Goal: Information Seeking & Learning: Learn about a topic

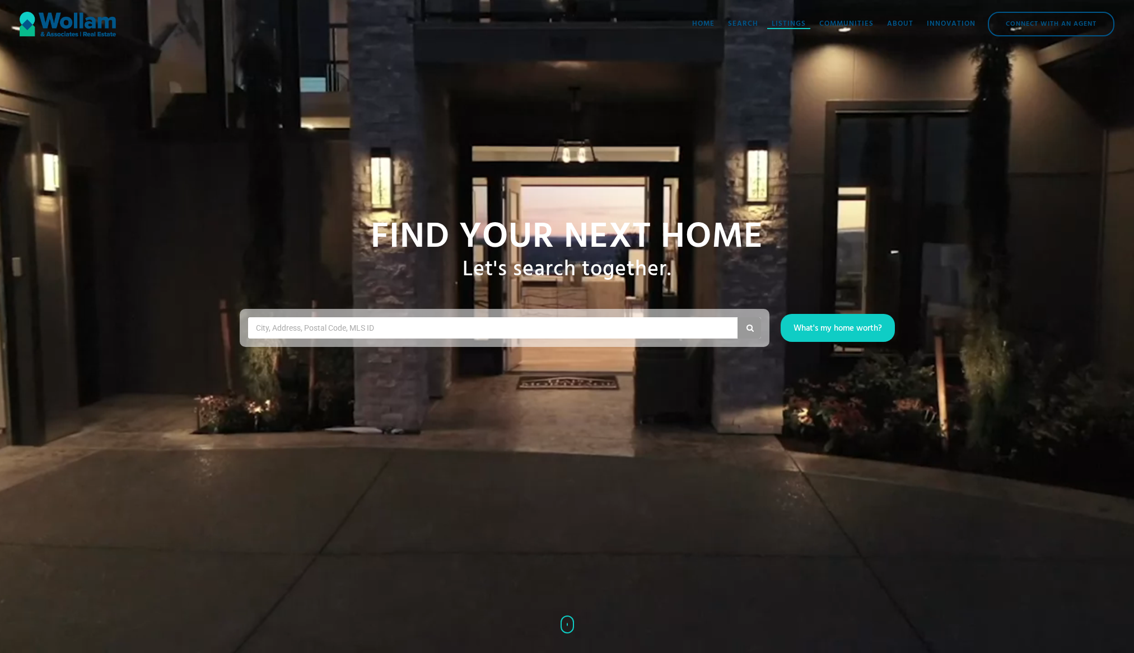
click at [774, 21] on div "Listings" at bounding box center [789, 23] width 34 height 11
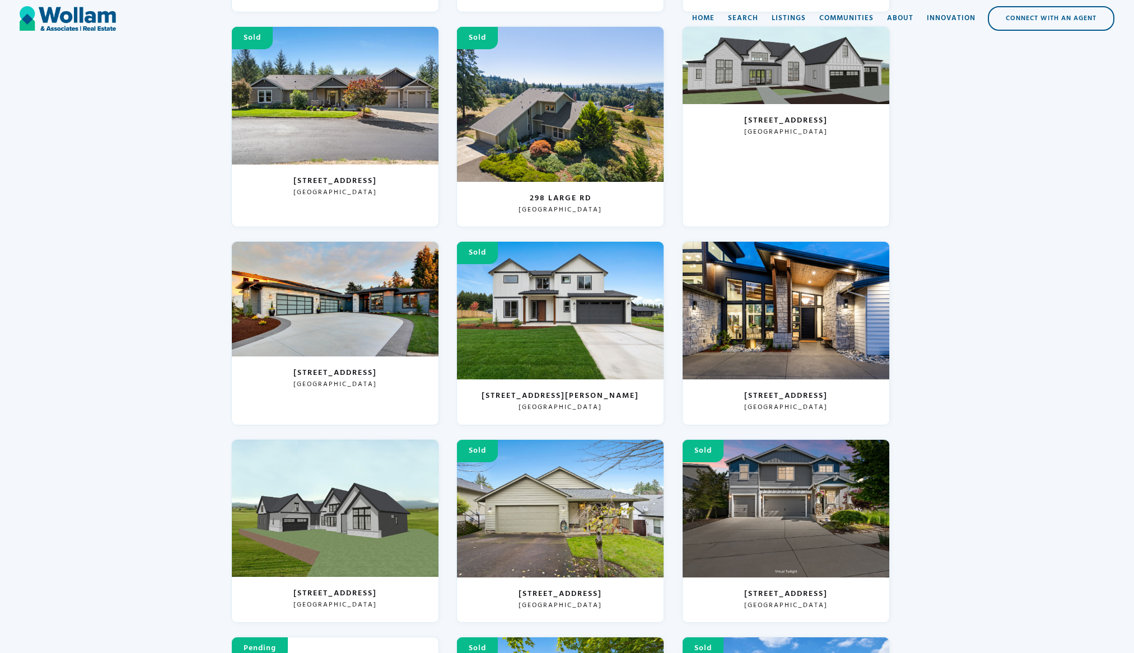
scroll to position [447, 0]
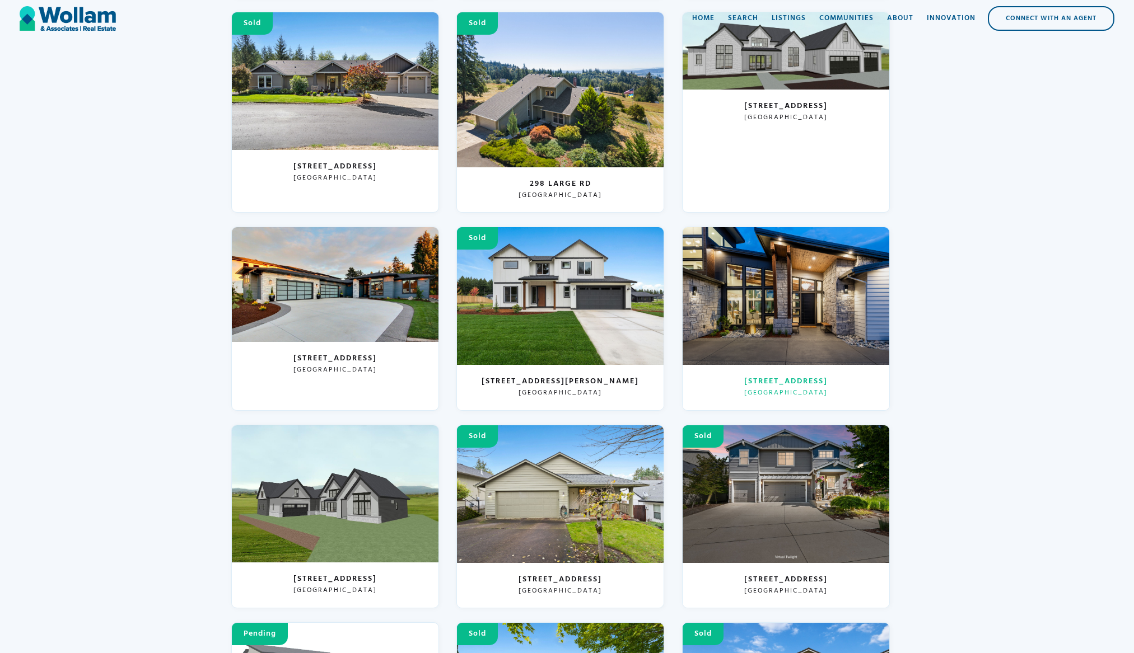
click at [800, 281] on div at bounding box center [786, 296] width 207 height 138
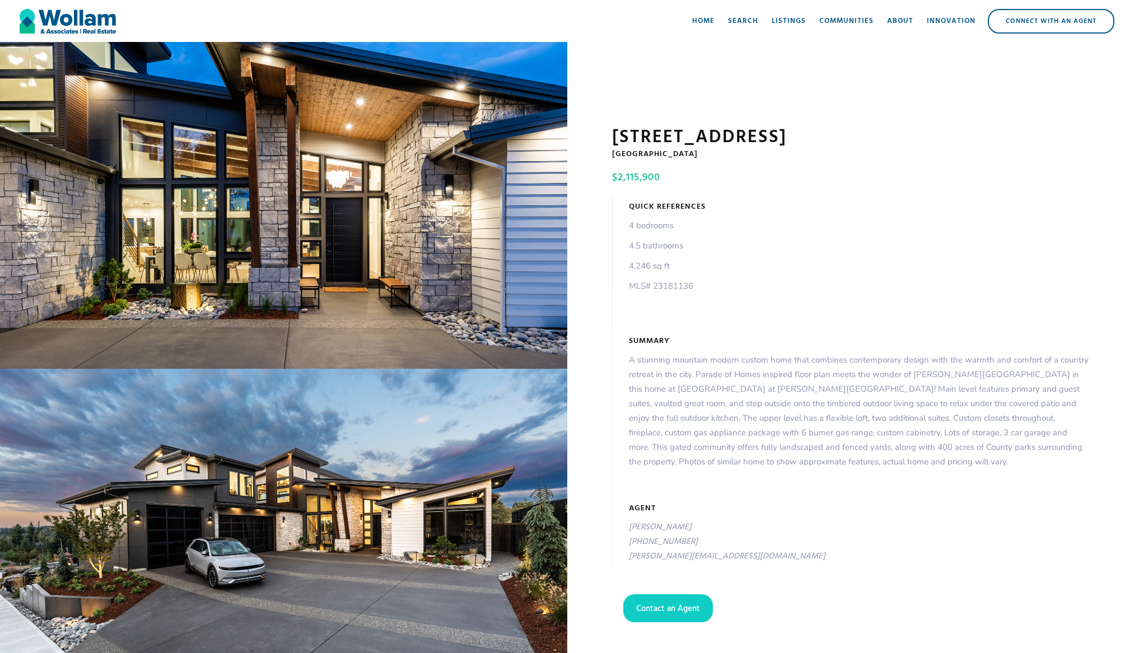
click at [357, 271] on div "open lightbox" at bounding box center [283, 205] width 567 height 327
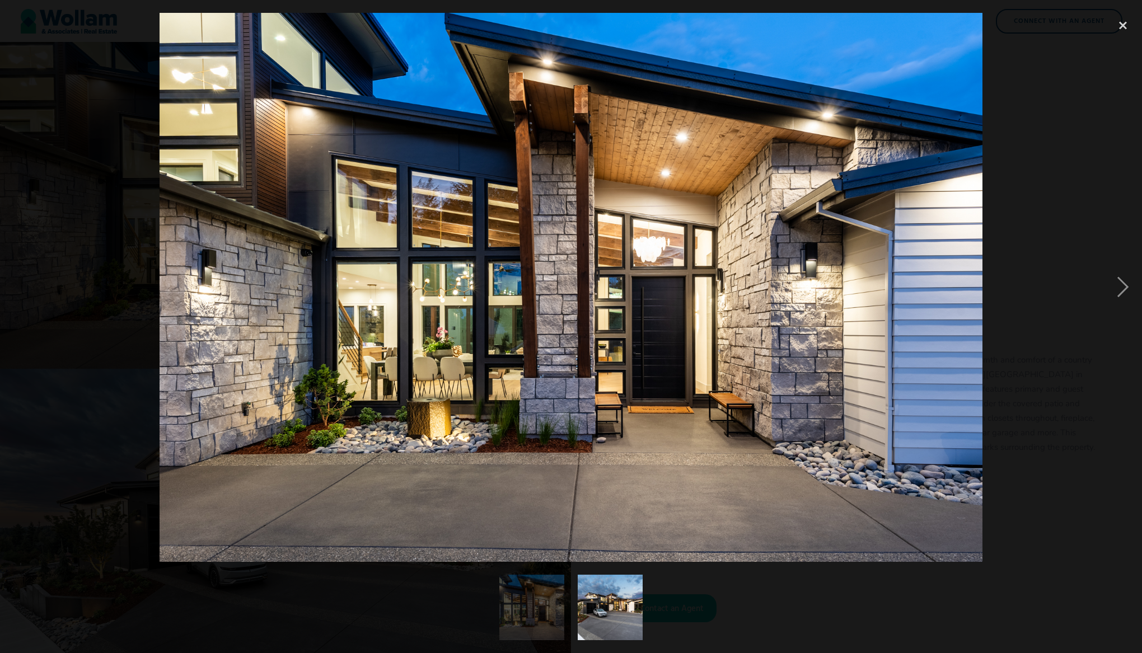
click at [516, 592] on img "show item 1 of 2" at bounding box center [532, 608] width 98 height 66
click at [604, 614] on img "show item 2 of 2" at bounding box center [610, 608] width 98 height 66
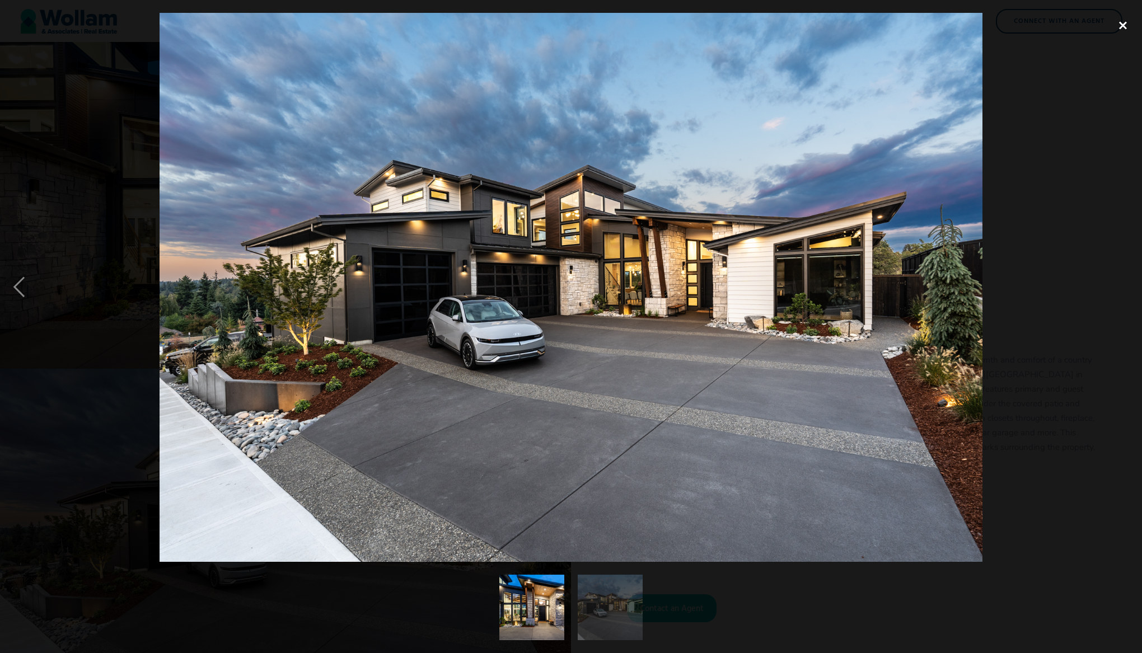
click at [1121, 27] on div "close lightbox" at bounding box center [1123, 25] width 38 height 25
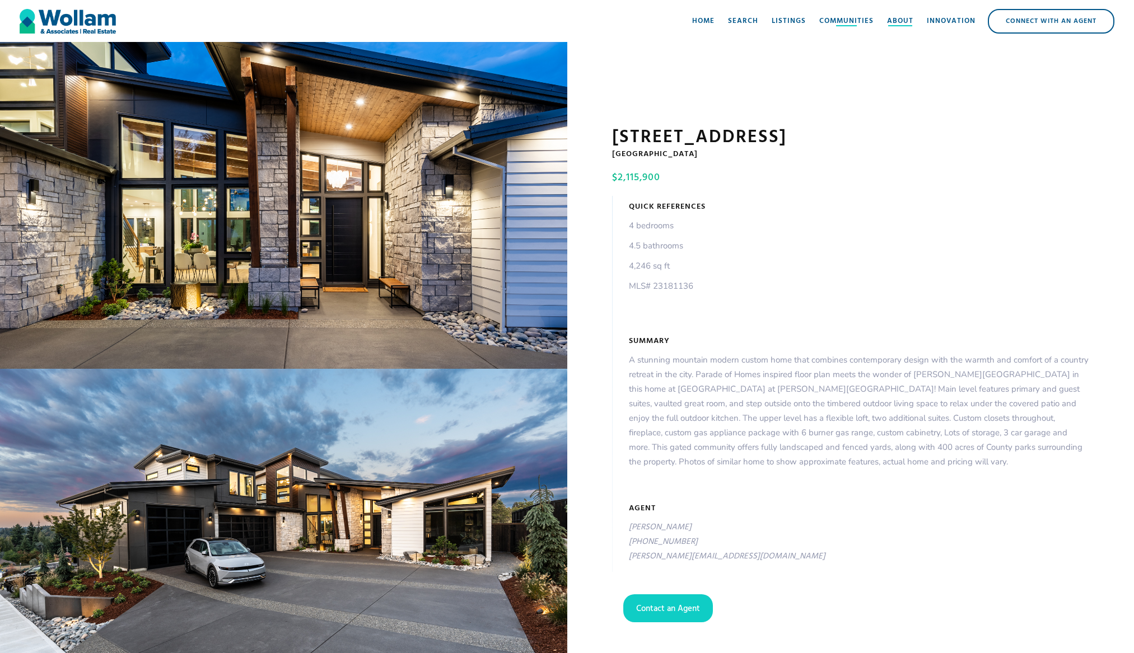
click at [889, 20] on div "About" at bounding box center [900, 21] width 26 height 11
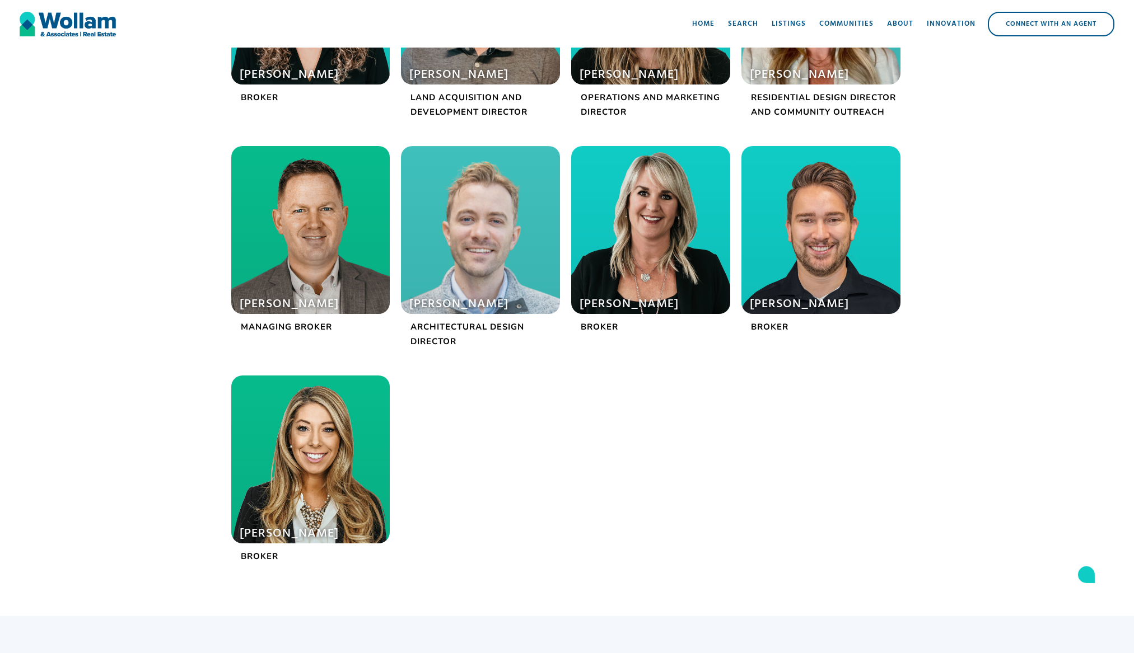
scroll to position [469, 0]
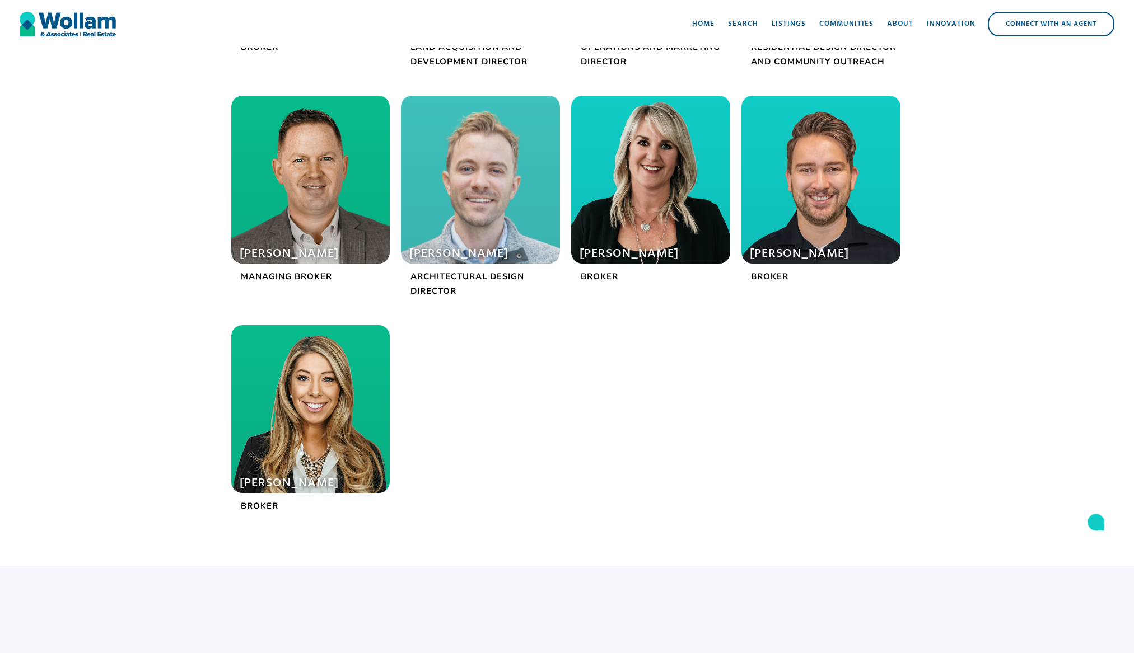
click at [298, 388] on div at bounding box center [310, 409] width 159 height 168
click at [348, 387] on div at bounding box center [310, 409] width 159 height 168
click at [320, 230] on div at bounding box center [310, 180] width 159 height 168
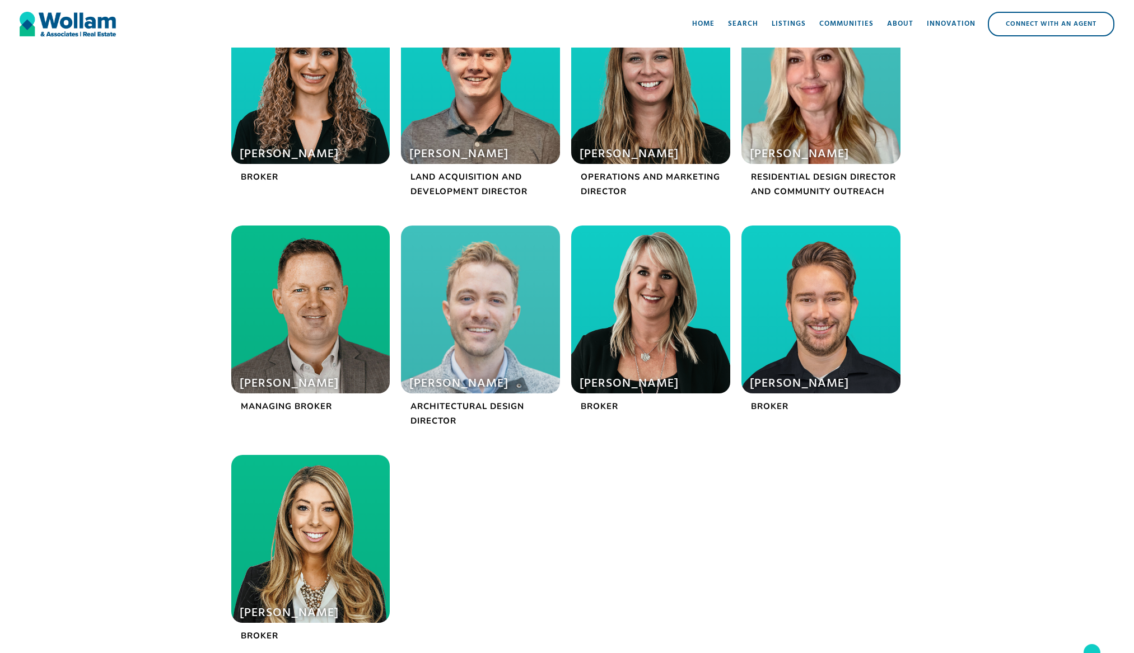
scroll to position [133, 0]
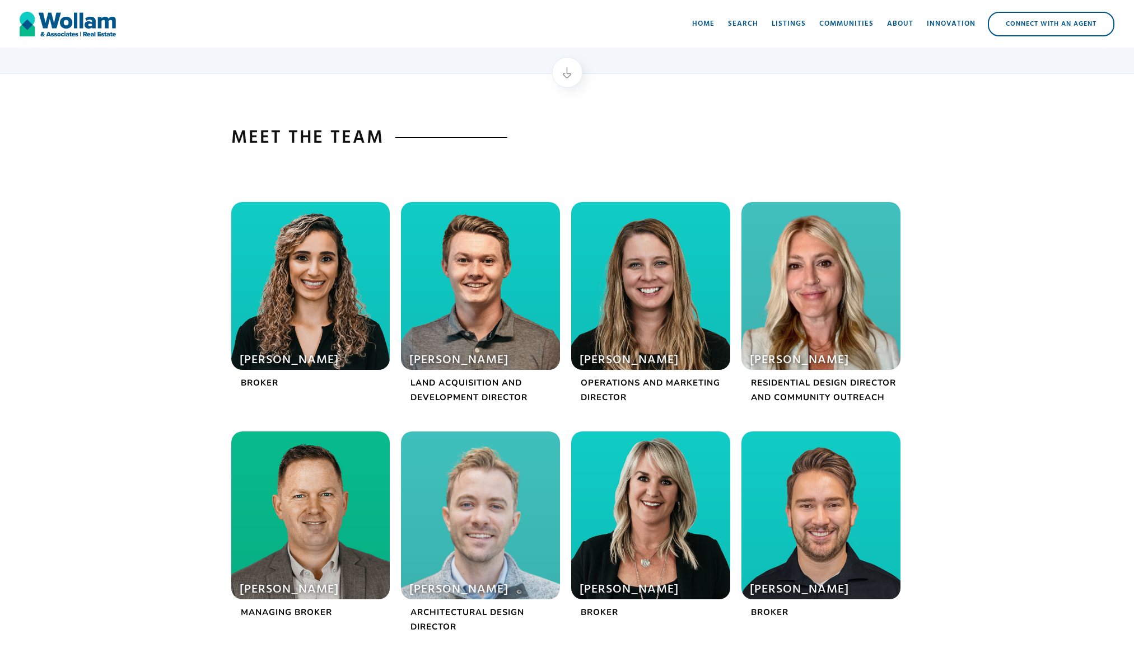
click at [471, 293] on div at bounding box center [480, 286] width 159 height 168
click at [708, 24] on div "Home" at bounding box center [703, 23] width 22 height 11
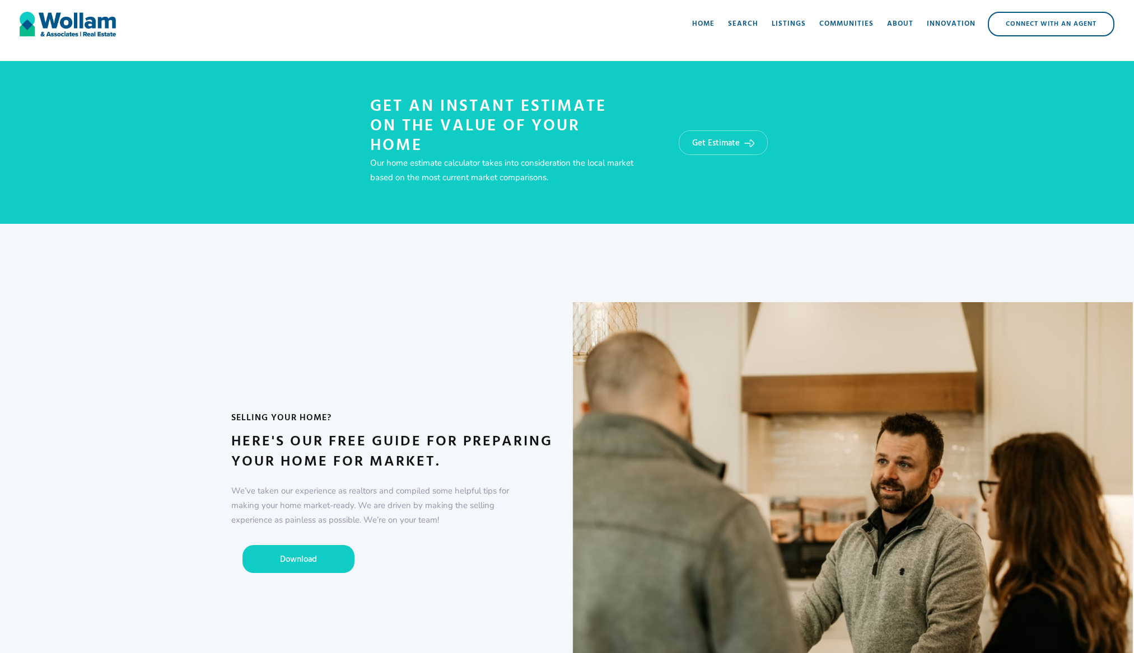
scroll to position [2167, 0]
